Goal: Task Accomplishment & Management: Use online tool/utility

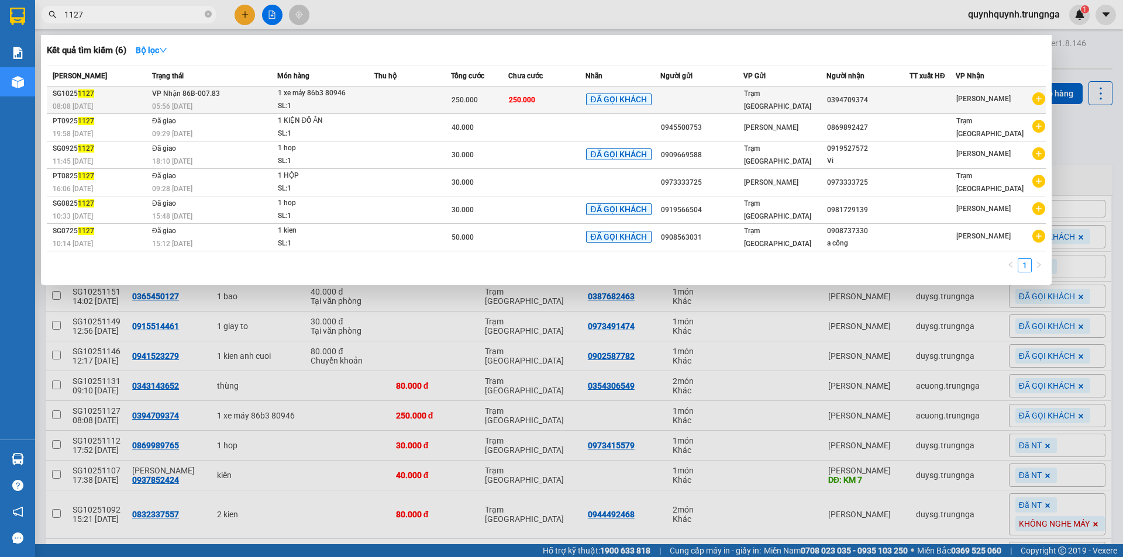
type input "1127"
click at [413, 100] on td at bounding box center [412, 100] width 77 height 27
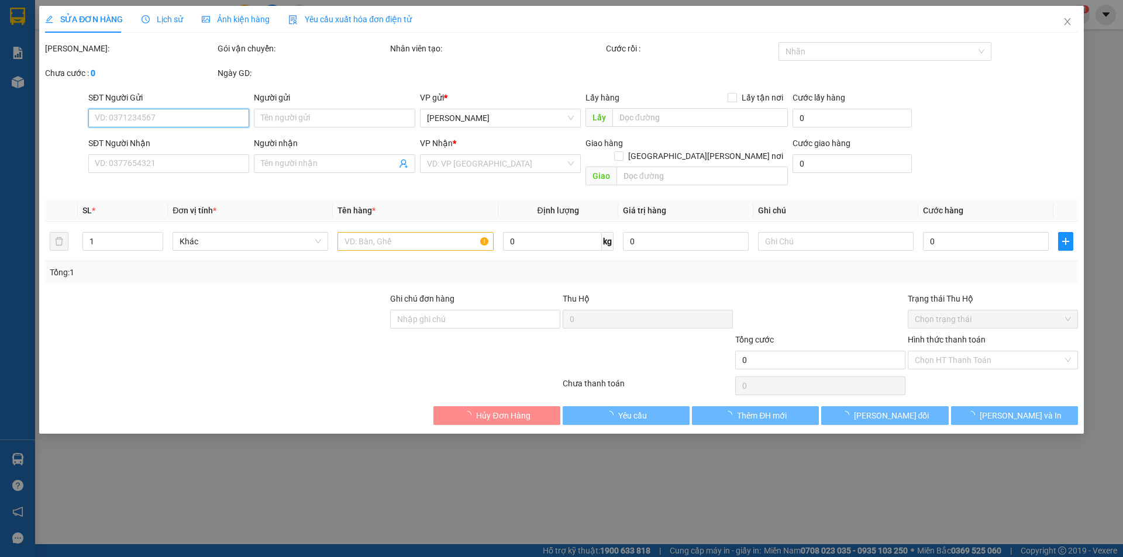
type input "0394709374"
type input "250.000"
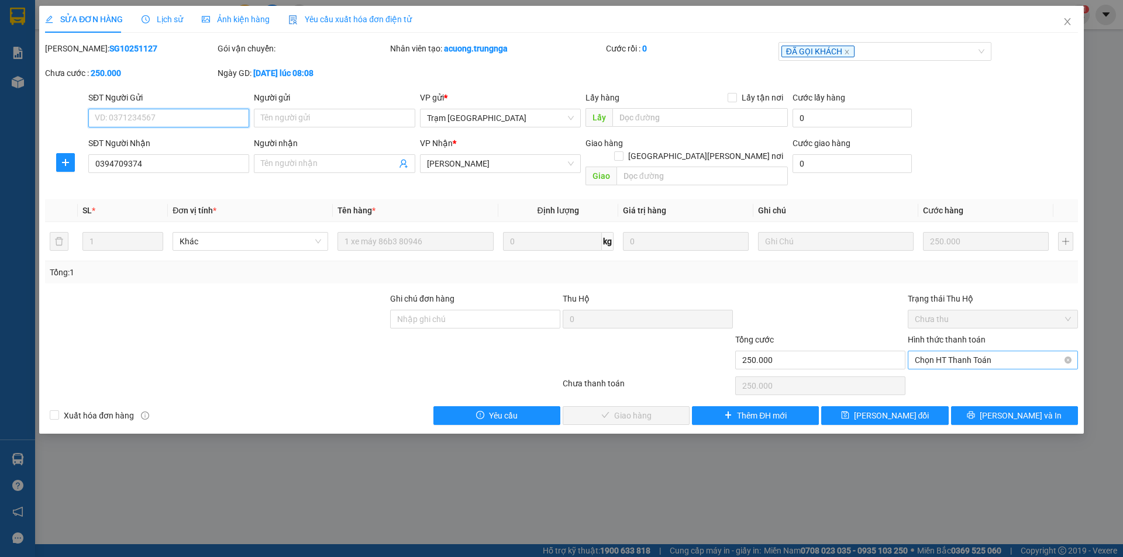
click at [977, 351] on span "Chọn HT Thanh Toán" at bounding box center [993, 360] width 156 height 18
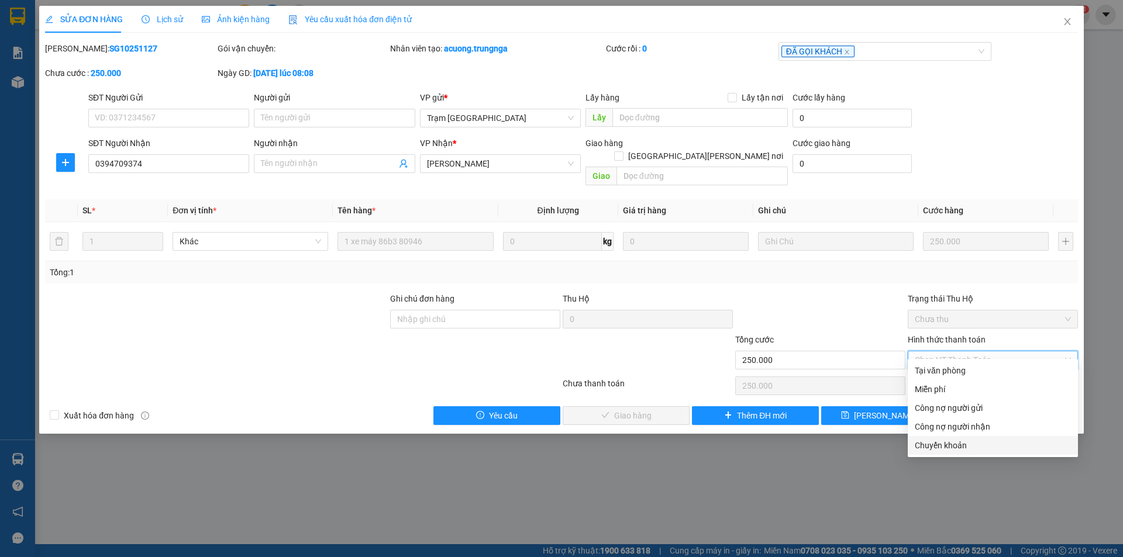
click at [978, 447] on div "Chuyển khoản" at bounding box center [993, 445] width 156 height 13
type input "0"
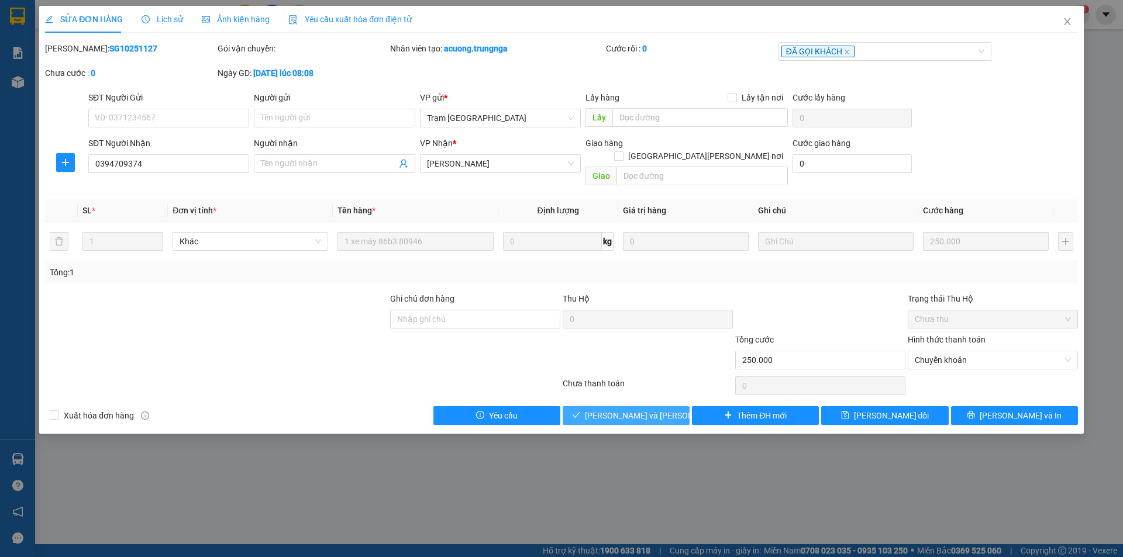
click at [637, 409] on span "[PERSON_NAME] và [PERSON_NAME] hàng" at bounding box center [664, 415] width 158 height 13
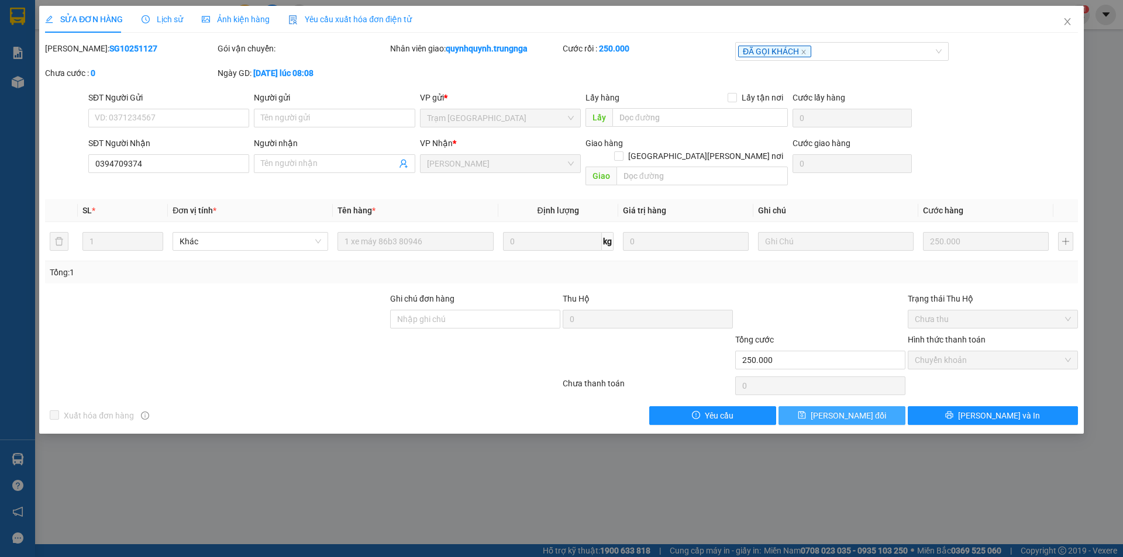
click at [842, 409] on span "[PERSON_NAME] đổi" at bounding box center [848, 415] width 75 height 13
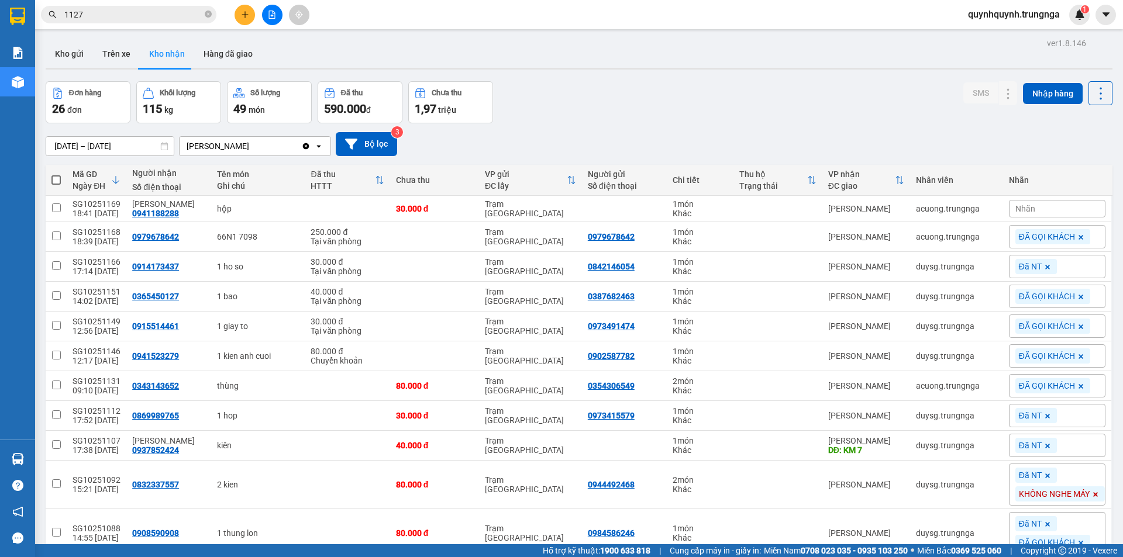
drag, startPoint x: 894, startPoint y: 121, endPoint x: 948, endPoint y: 79, distance: 68.3
click at [894, 121] on div "Đơn hàng 26 đơn [PERSON_NAME] 115 kg Số [PERSON_NAME] 49 món Đã thu 590.000 [PE…" at bounding box center [579, 102] width 1067 height 42
click at [196, 12] on input "1127" at bounding box center [133, 14] width 138 height 13
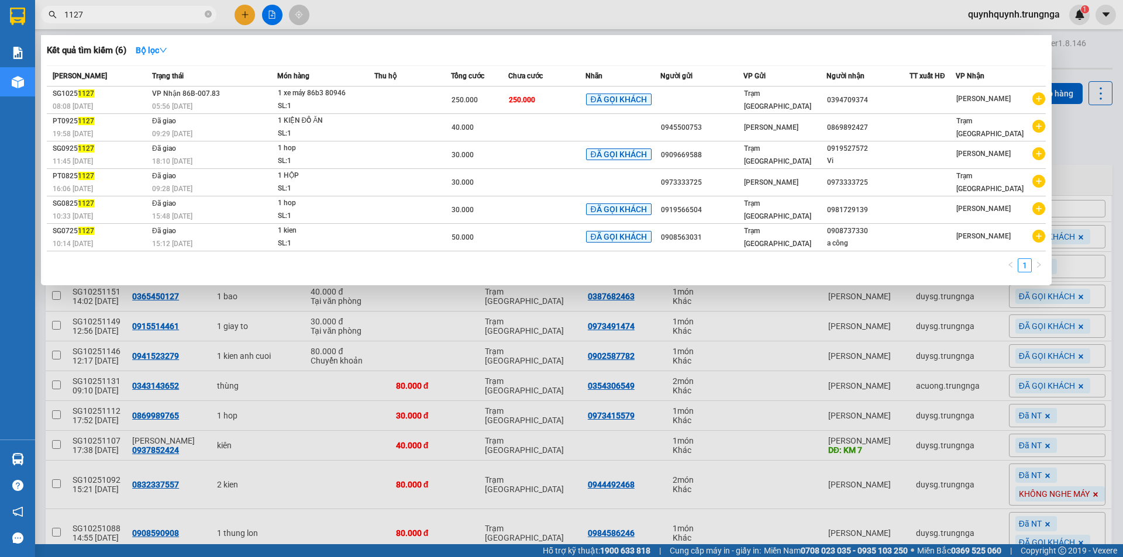
click at [203, 15] on span "1127" at bounding box center [128, 15] width 175 height 18
click at [207, 15] on icon "close-circle" at bounding box center [208, 14] width 7 height 7
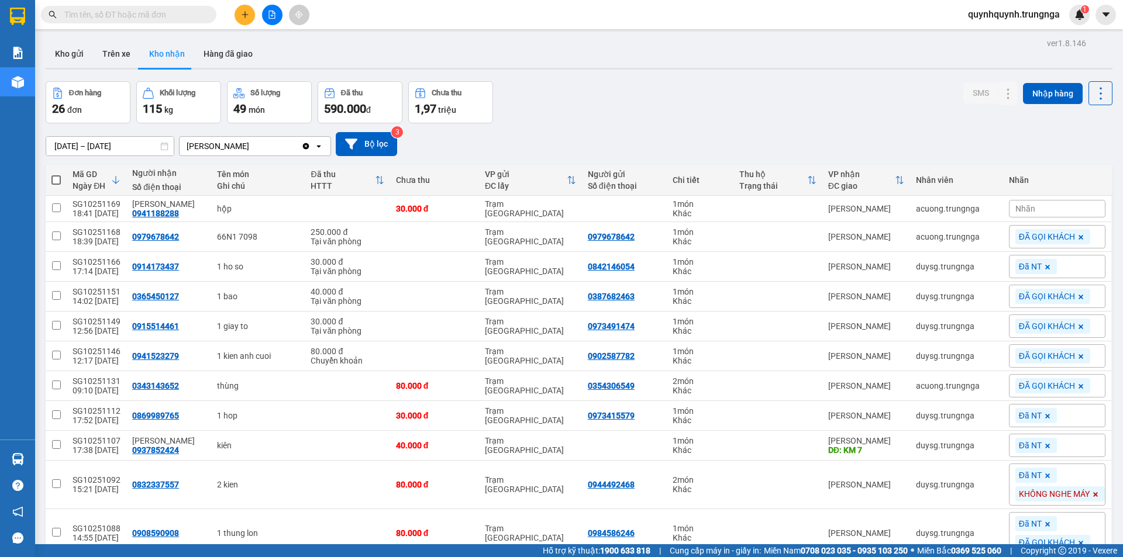
click at [188, 16] on input "text" at bounding box center [133, 14] width 138 height 13
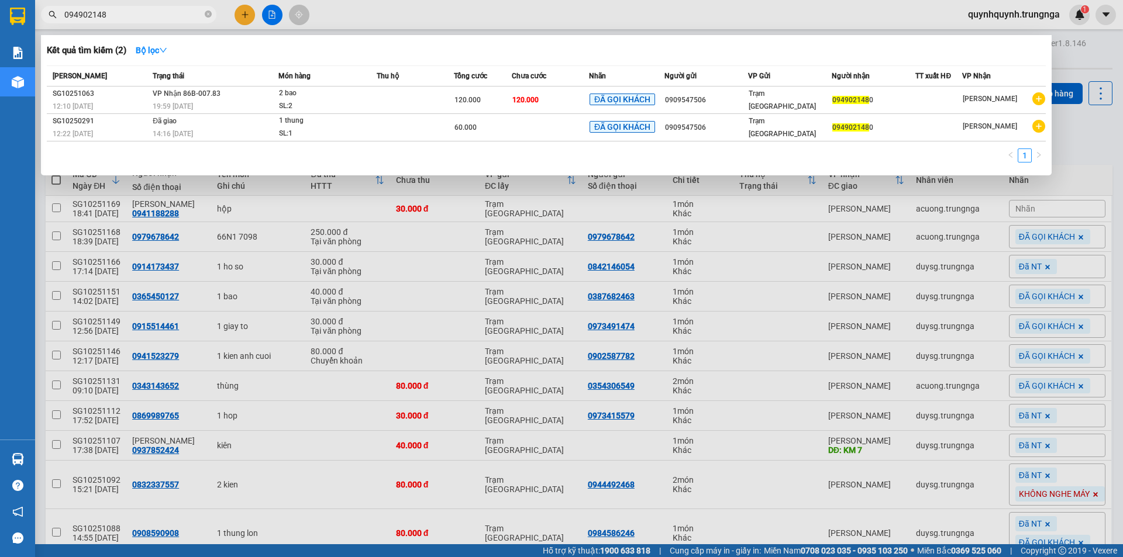
type input "0949021480"
